Goal: Find specific page/section: Find specific page/section

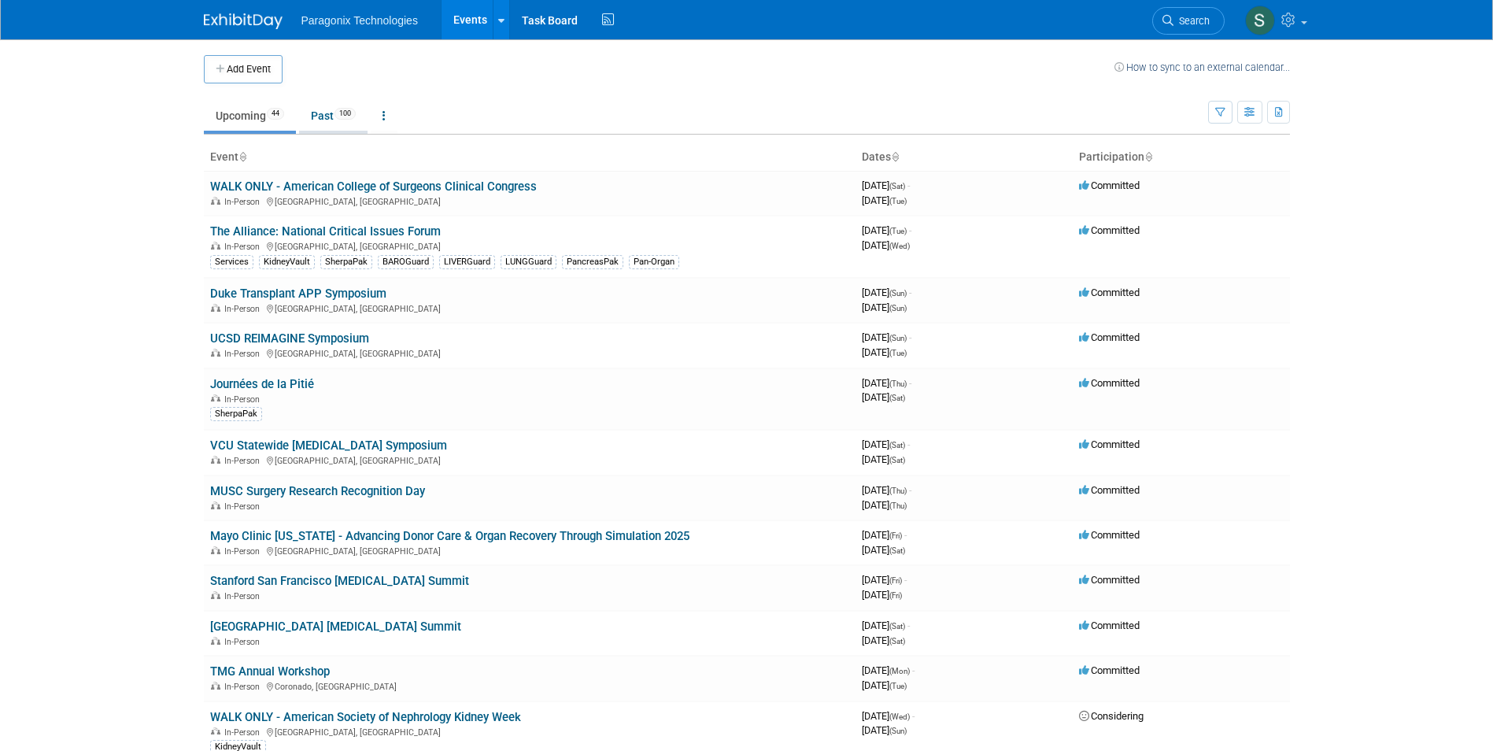
click at [323, 109] on link "Past 100" at bounding box center [333, 116] width 68 height 30
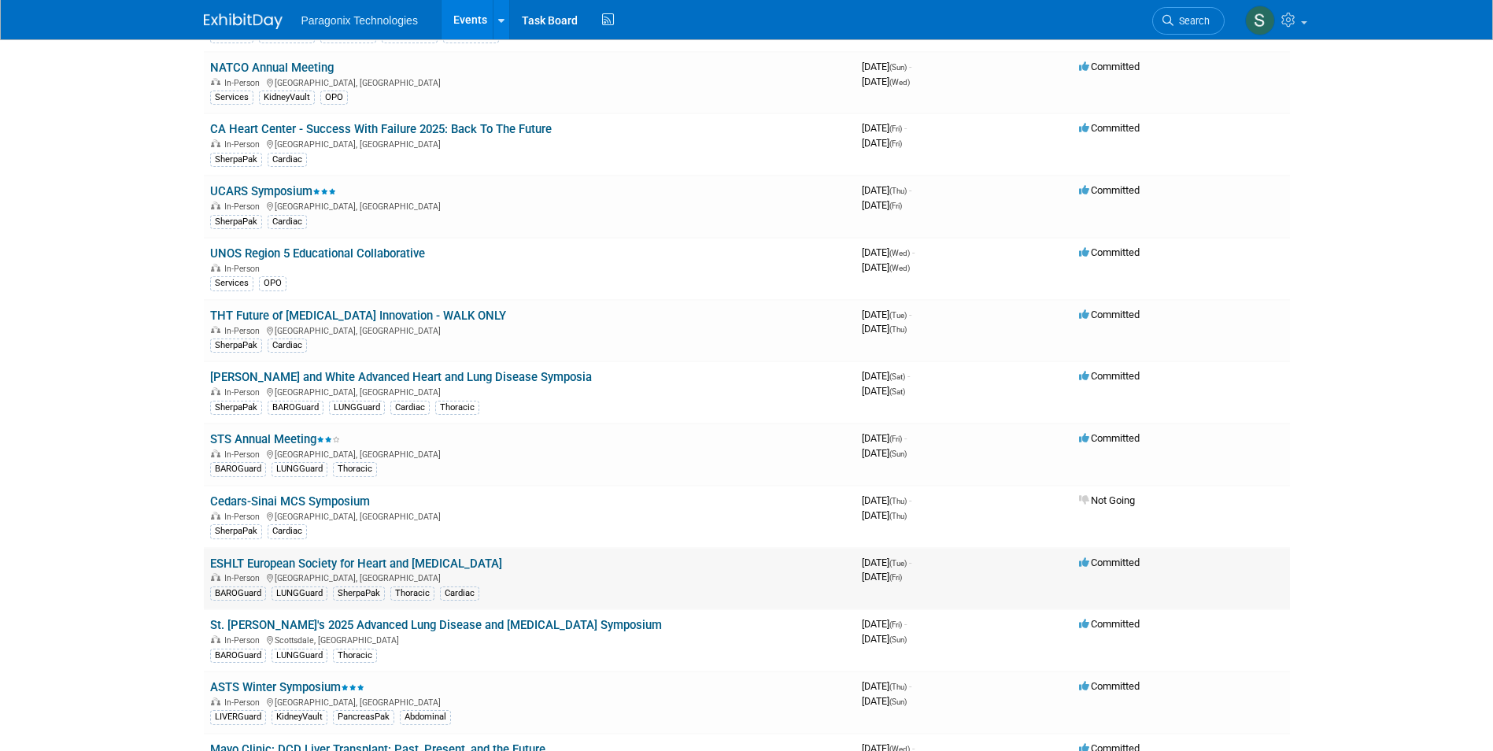
scroll to position [2597, 0]
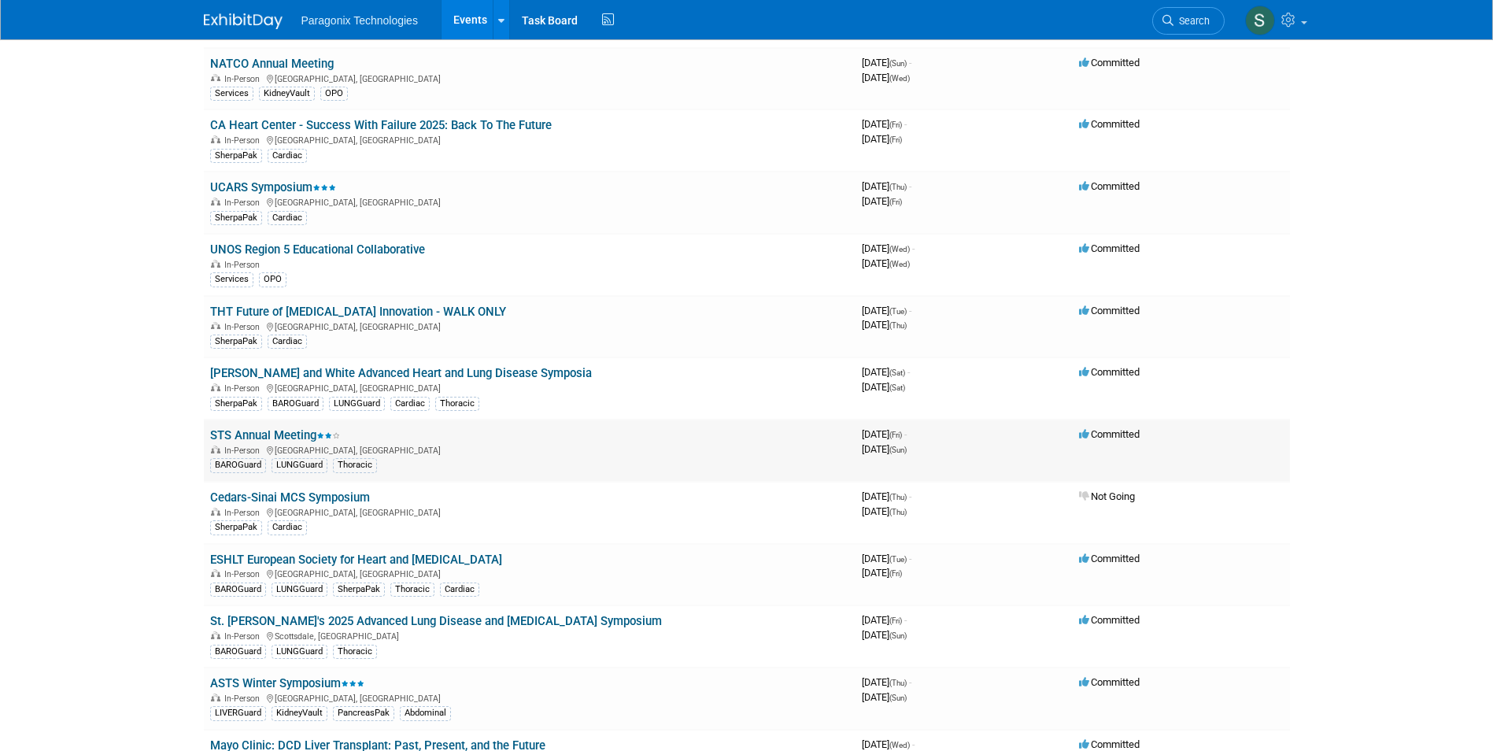
click at [271, 436] on link "STS Annual Meeting" at bounding box center [275, 435] width 130 height 14
click at [277, 682] on link "ASTS Winter Symposium" at bounding box center [287, 683] width 154 height 14
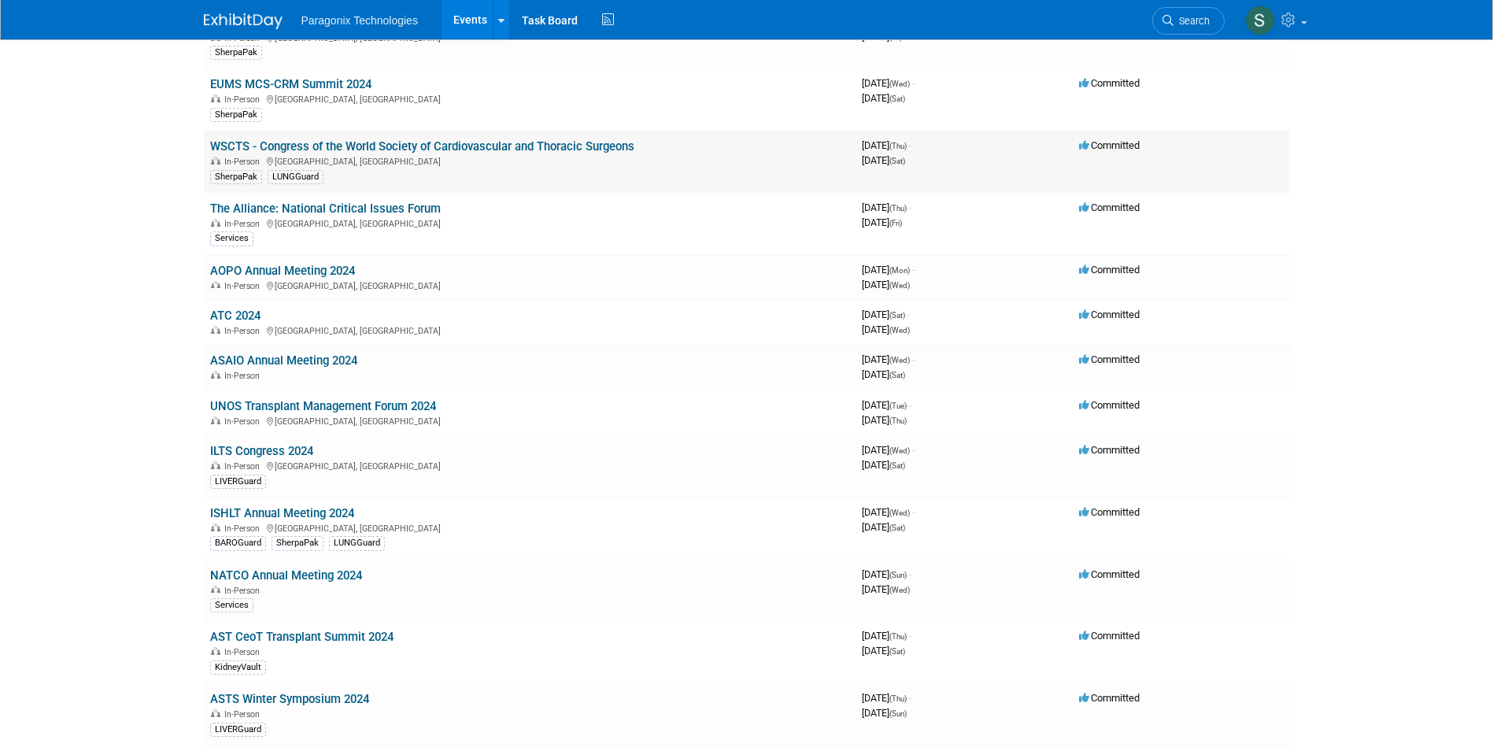
scroll to position [5272, 0]
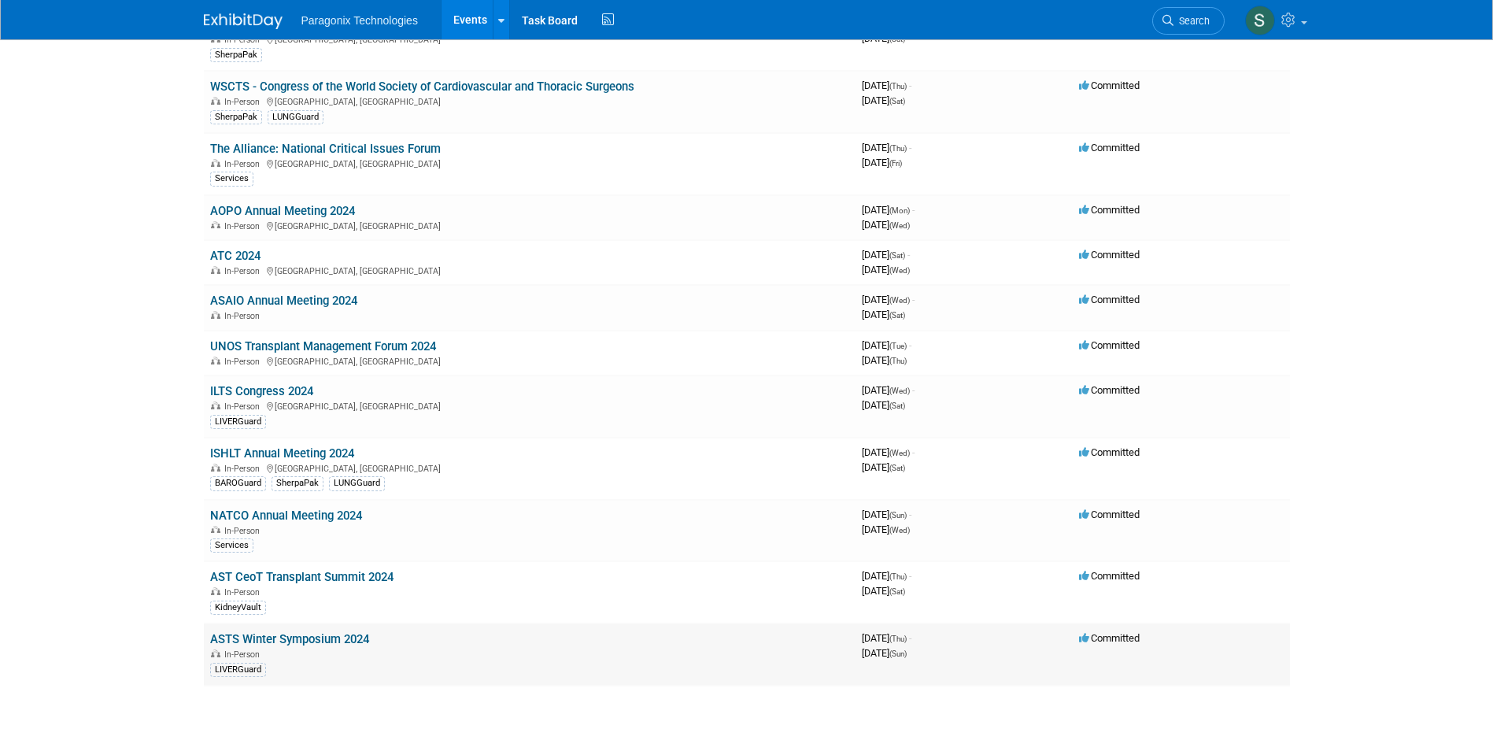
click at [333, 635] on link "ASTS Winter Symposium 2024" at bounding box center [289, 639] width 159 height 14
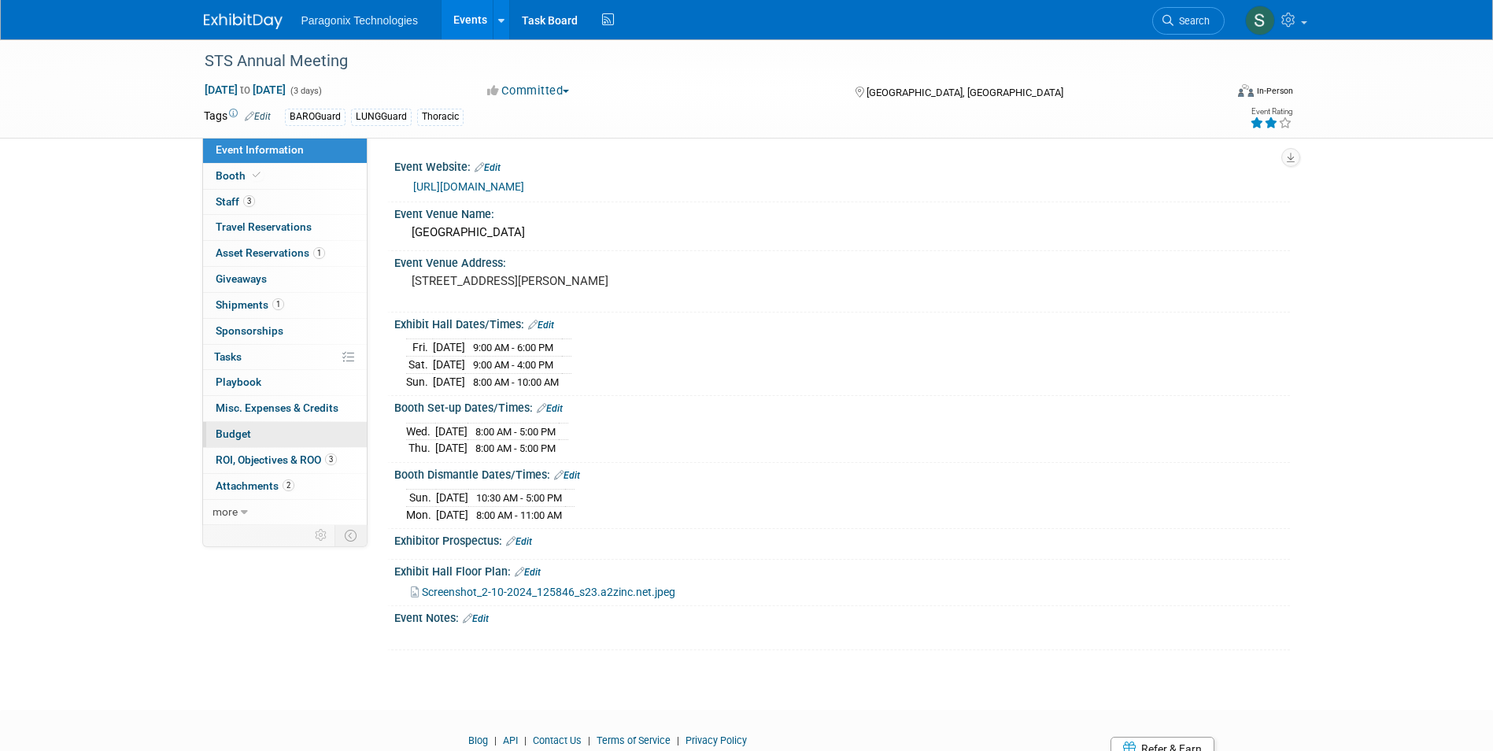
click at [242, 434] on span "Budget" at bounding box center [233, 433] width 35 height 13
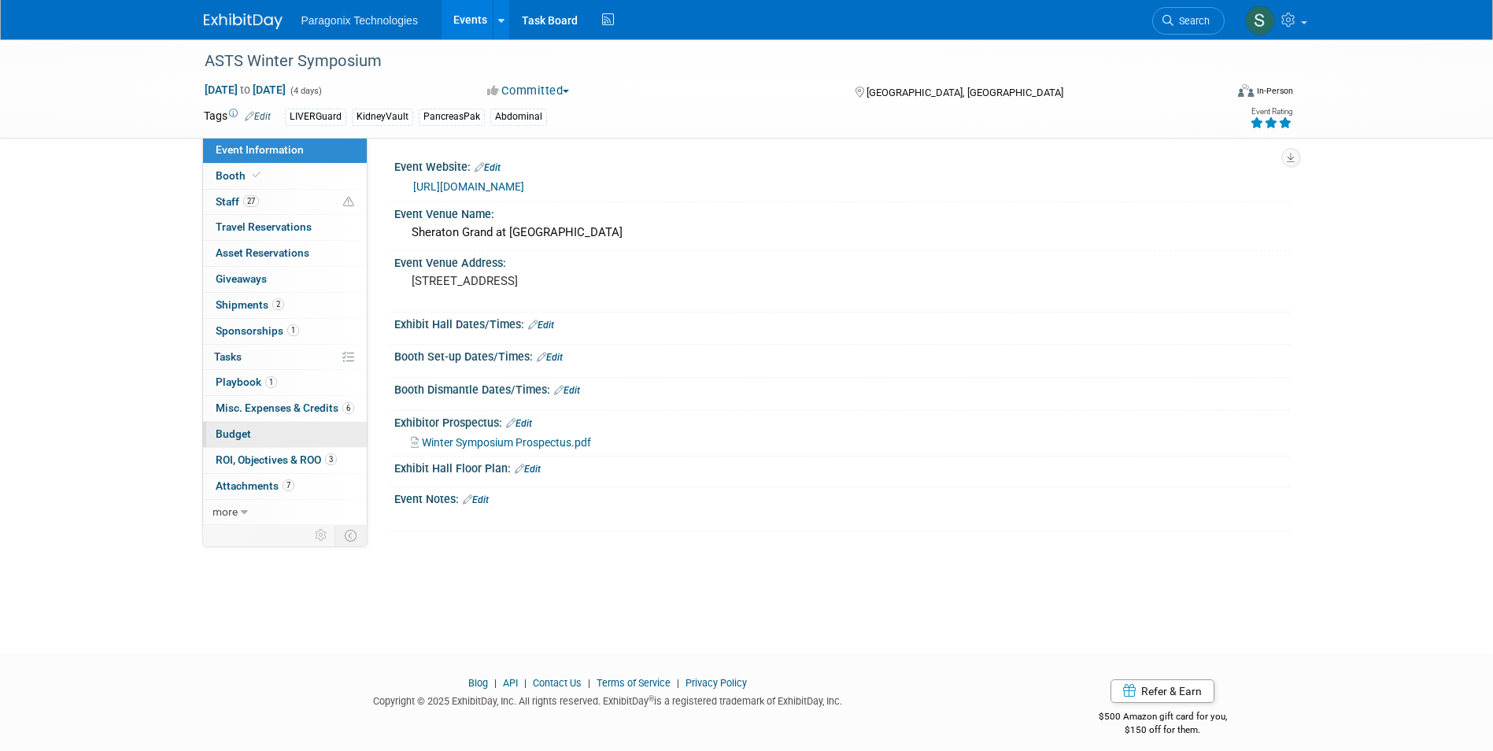
click at [232, 435] on span "Budget" at bounding box center [233, 433] width 35 height 13
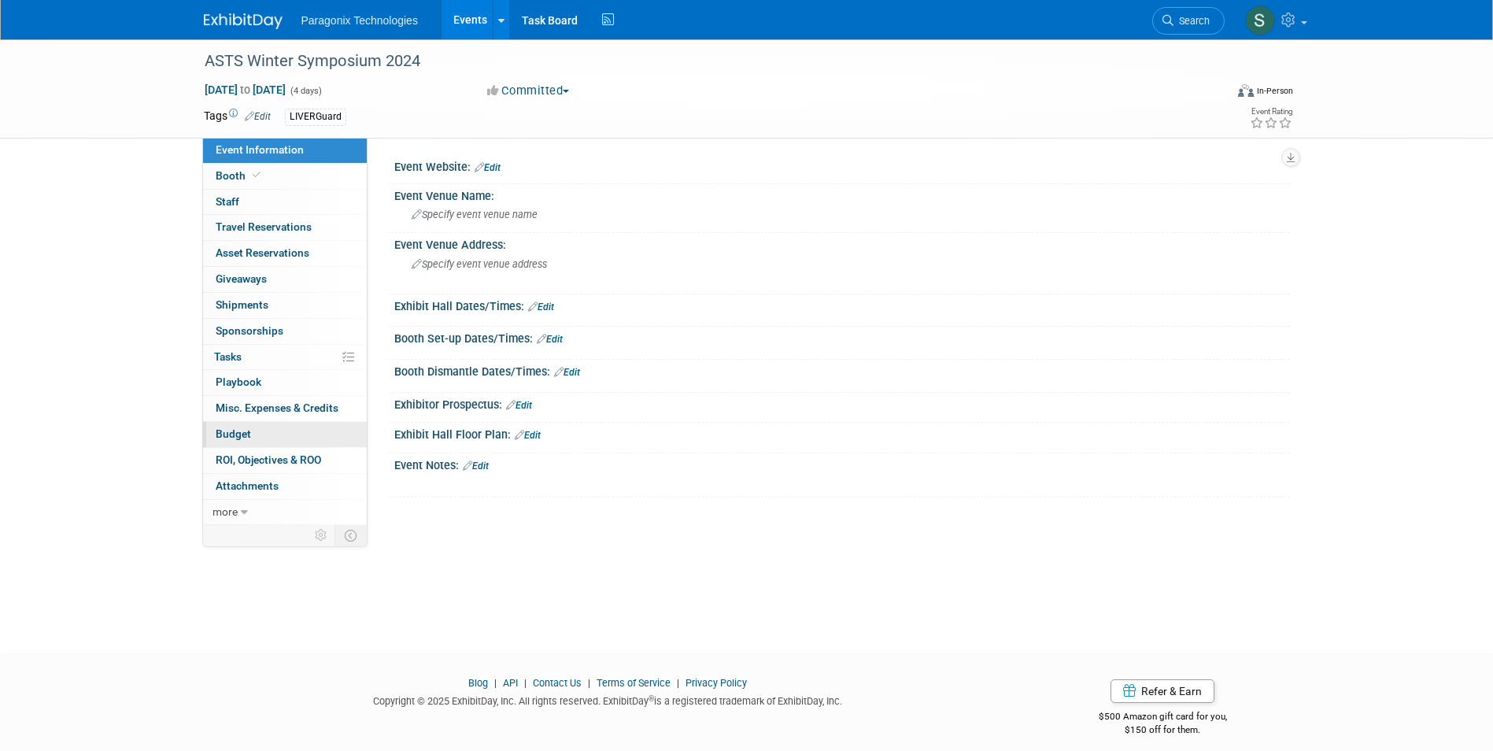
click at [238, 429] on span "Budget" at bounding box center [233, 433] width 35 height 13
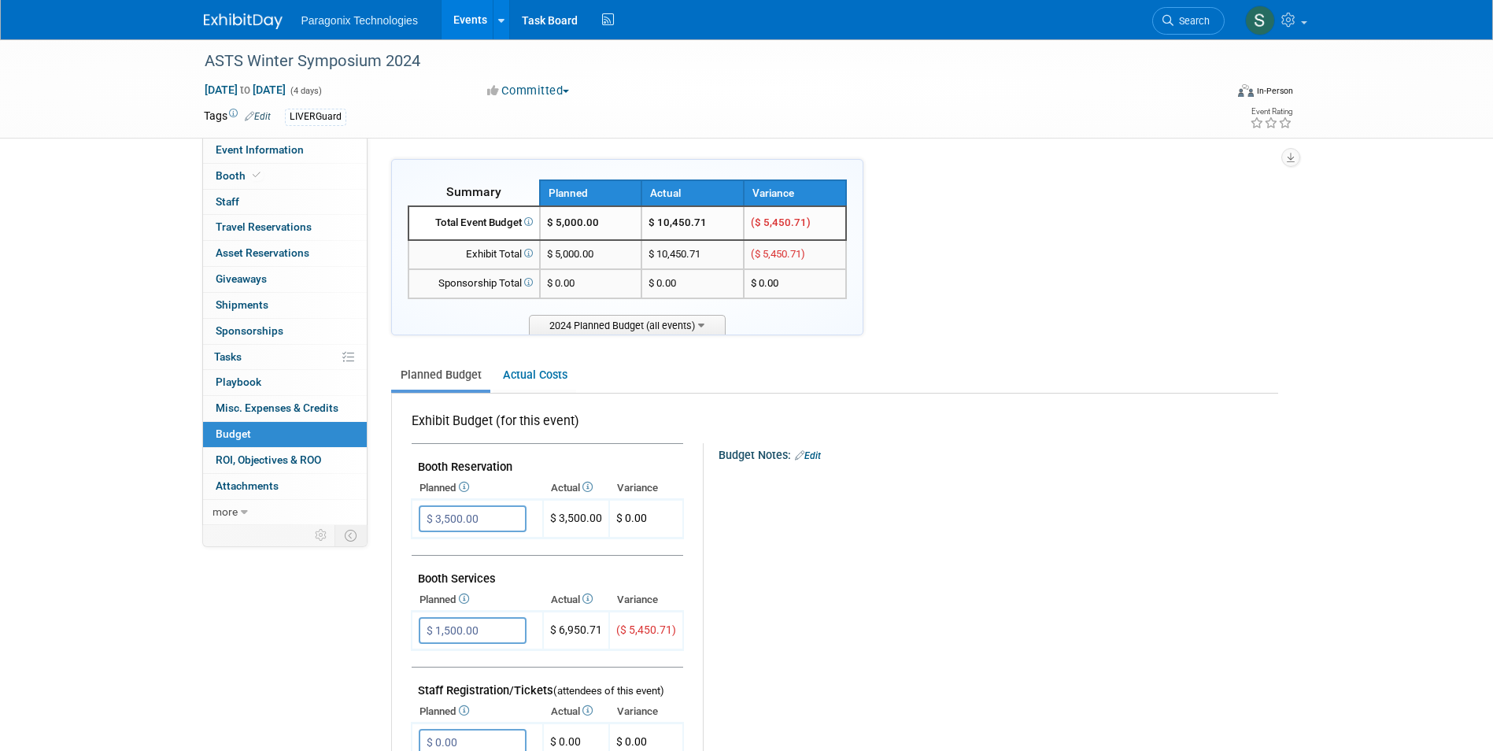
click at [229, 12] on link at bounding box center [253, 13] width 98 height 13
